Goal: Navigation & Orientation: Find specific page/section

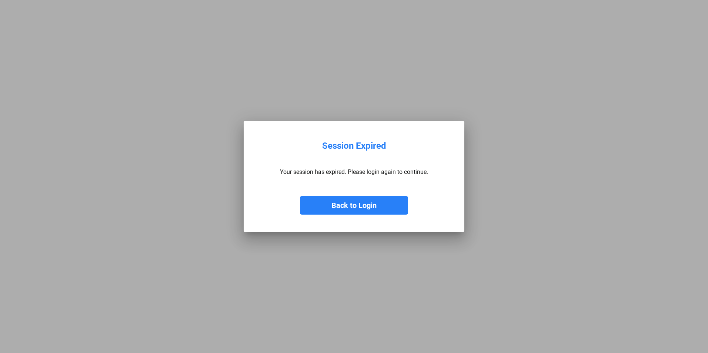
click at [315, 203] on button "Back to Login" at bounding box center [354, 205] width 108 height 19
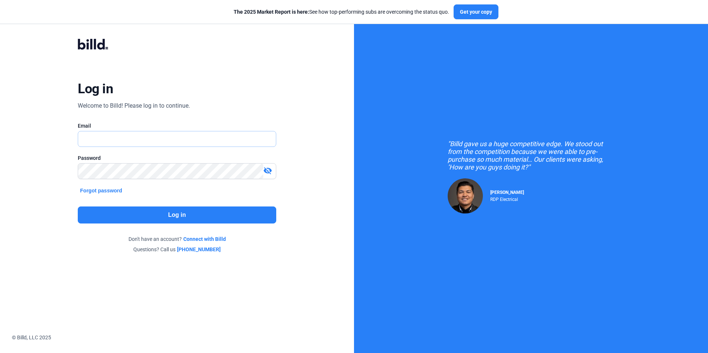
type input "[EMAIL_ADDRESS][DOMAIN_NAME]"
click at [122, 216] on button "Log in" at bounding box center [177, 215] width 198 height 17
